Goal: Find specific page/section: Find specific page/section

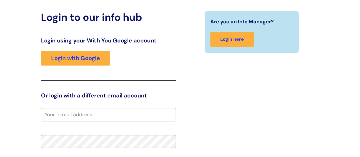
scroll to position [1, 0]
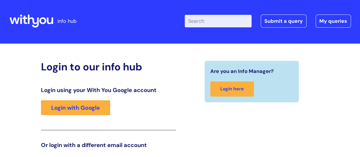
click at [55, 116] on div "Login using your With You Google account Login with Google" at bounding box center [108, 109] width 135 height 44
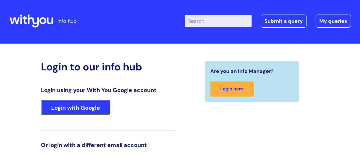
click at [57, 106] on link "Login with Google" at bounding box center [75, 107] width 69 height 15
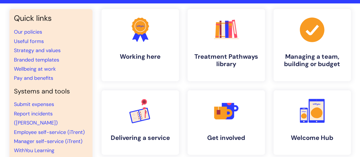
scroll to position [32, 0]
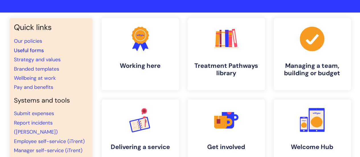
click at [25, 47] on link "Useful forms" at bounding box center [29, 50] width 30 height 7
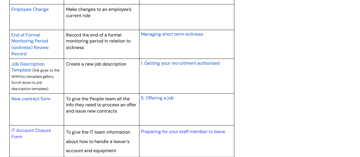
scroll to position [484, 0]
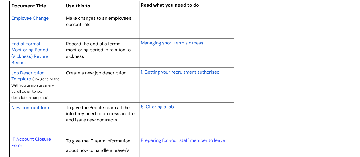
click at [37, 105] on span "New contract form" at bounding box center [30, 107] width 39 height 6
